Goal: Register for event/course

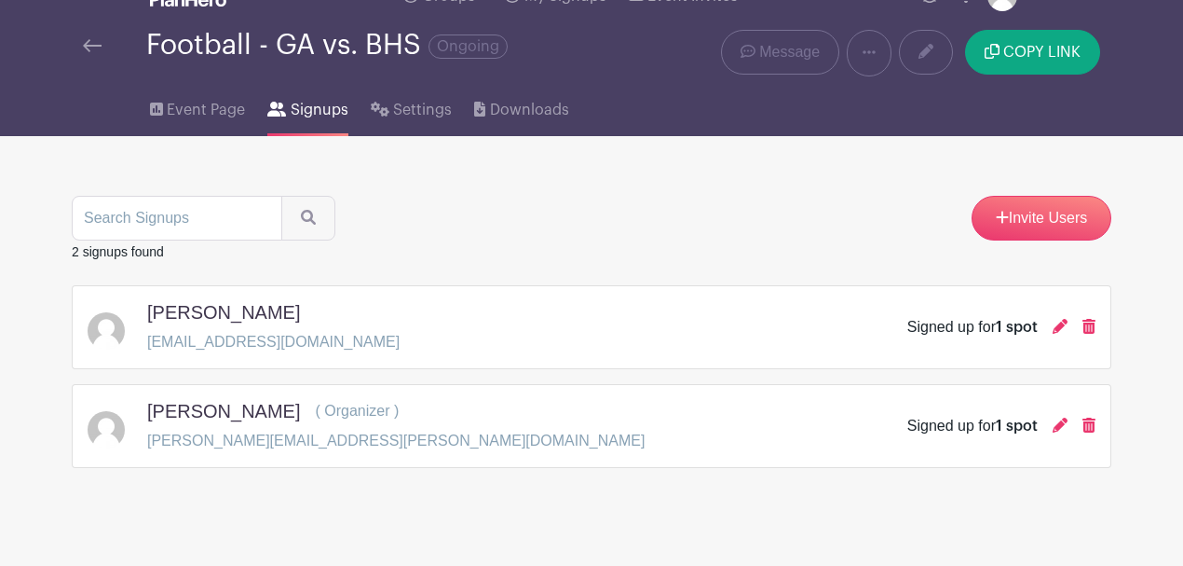
scroll to position [53, 0]
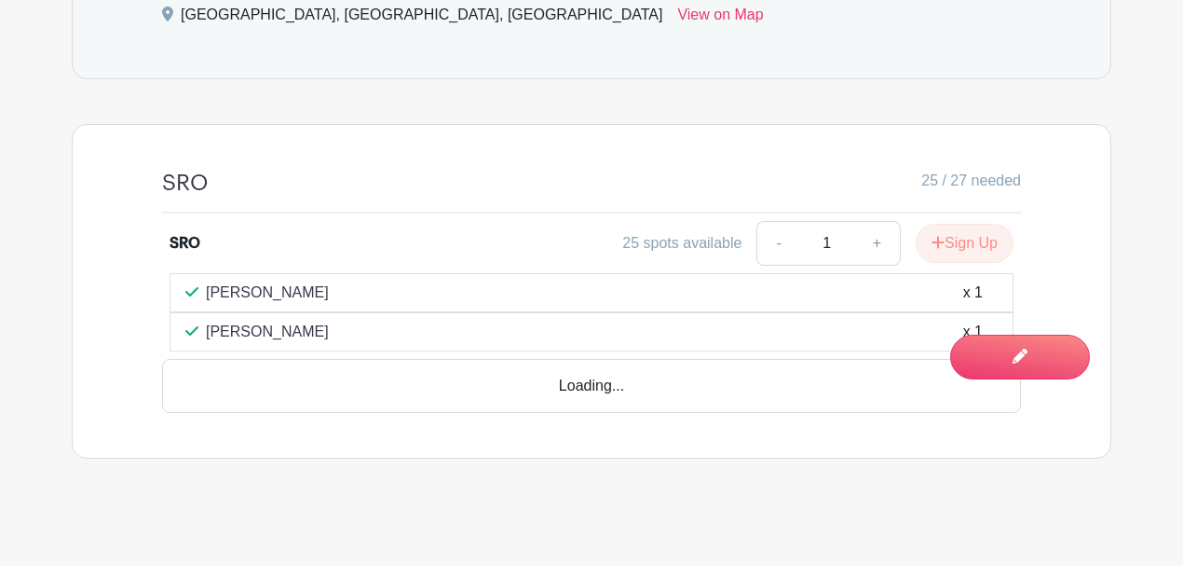
scroll to position [913, 0]
click at [962, 239] on button "Sign Up" at bounding box center [965, 241] width 98 height 39
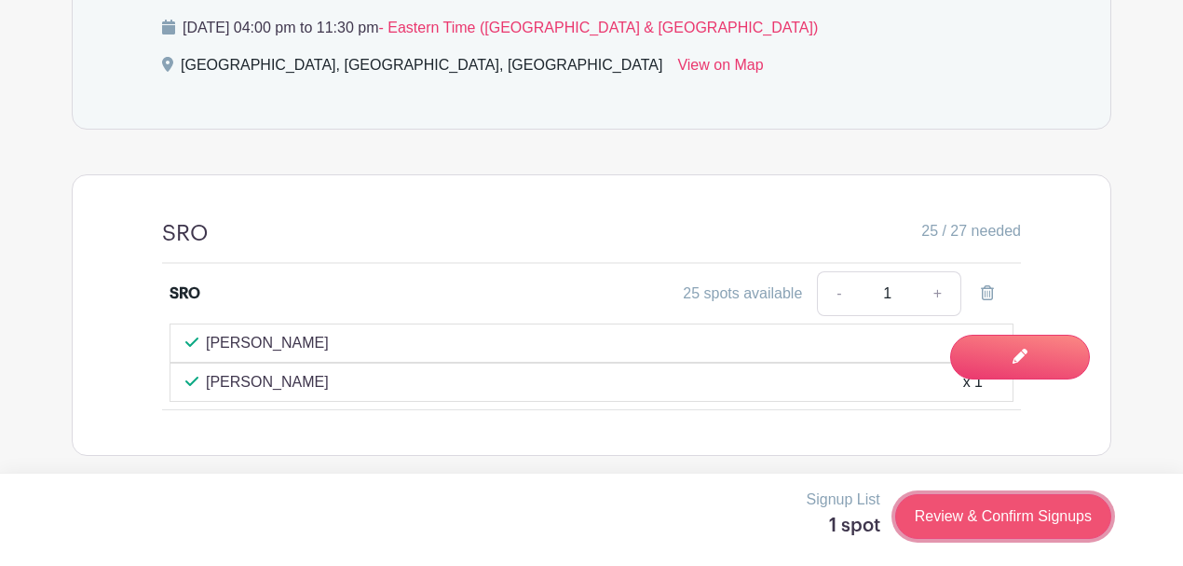
click at [1013, 520] on link "Review & Confirm Signups" at bounding box center [1003, 516] width 216 height 45
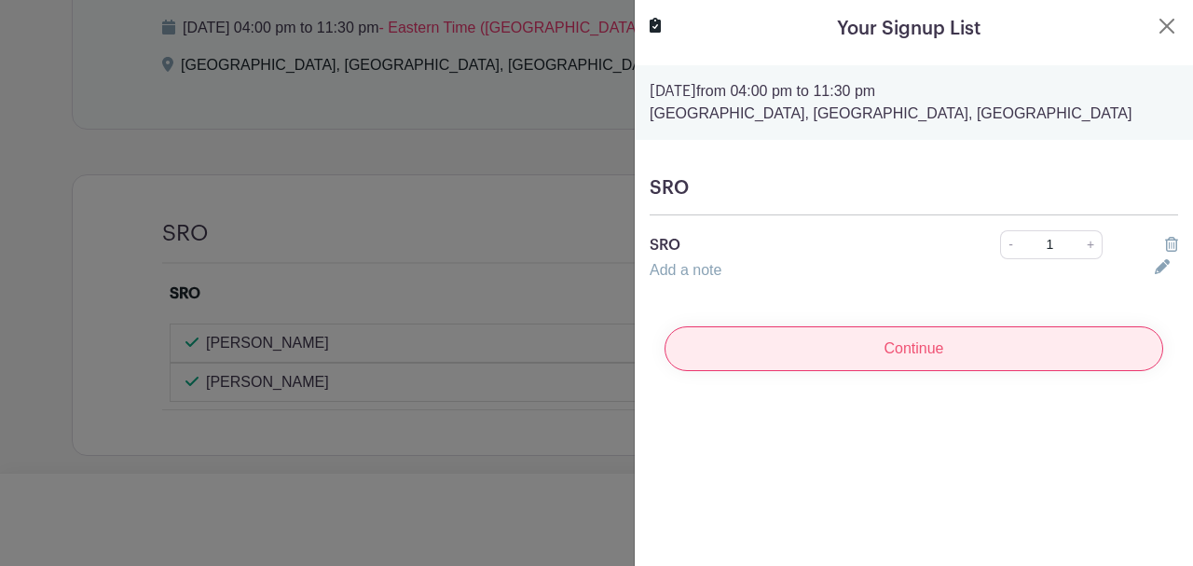
click at [914, 345] on input "Continue" at bounding box center [913, 348] width 498 height 45
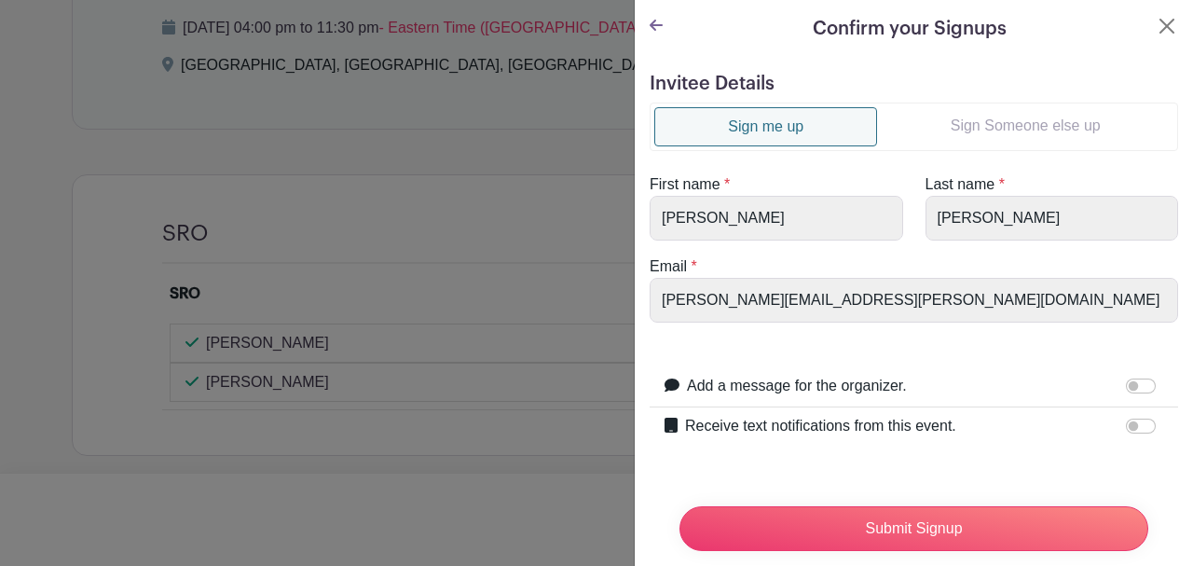
click at [455, 272] on div at bounding box center [596, 283] width 1193 height 566
